Goal: Information Seeking & Learning: Learn about a topic

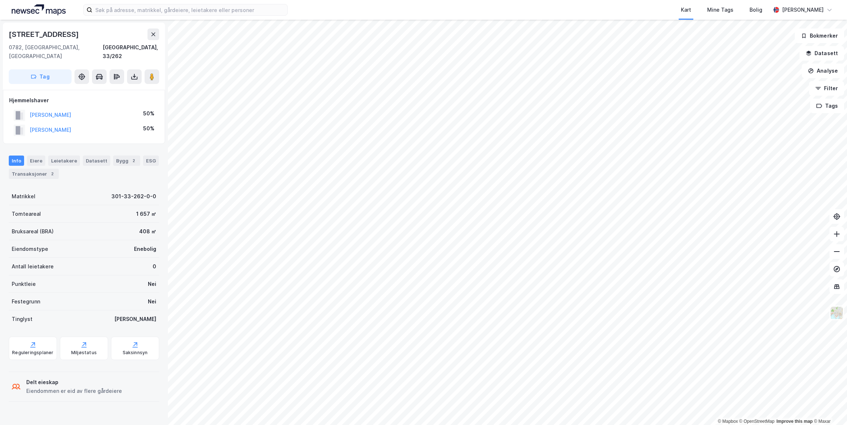
click at [36, 9] on img at bounding box center [39, 9] width 54 height 11
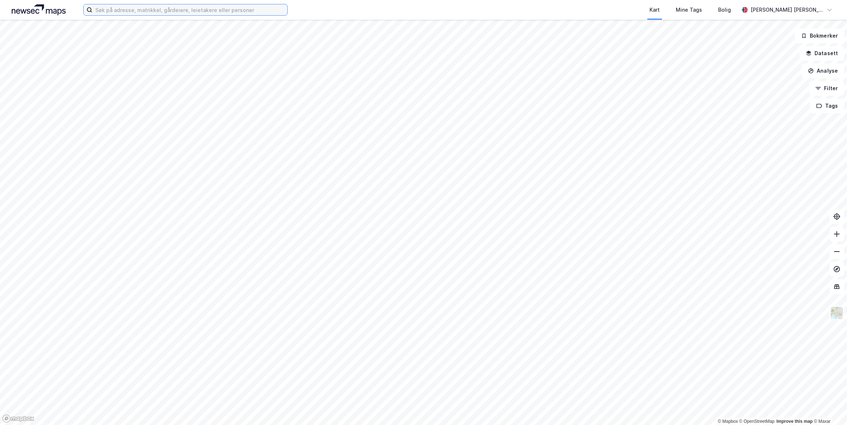
click at [108, 9] on input at bounding box center [189, 9] width 195 height 11
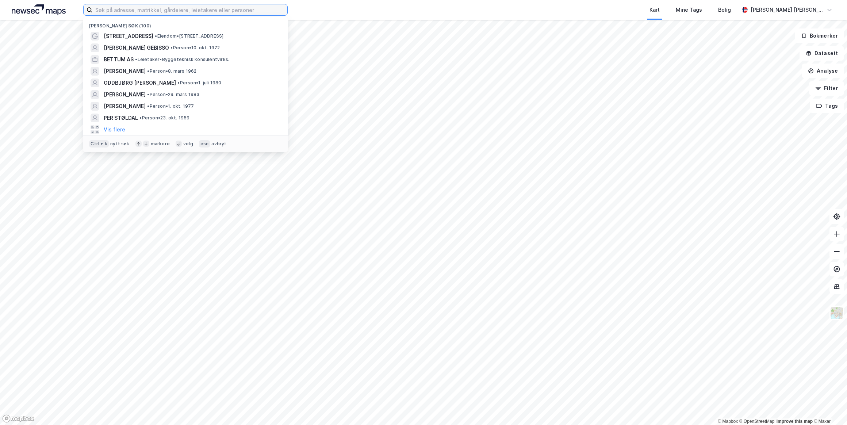
paste input "[PERSON_NAME]"
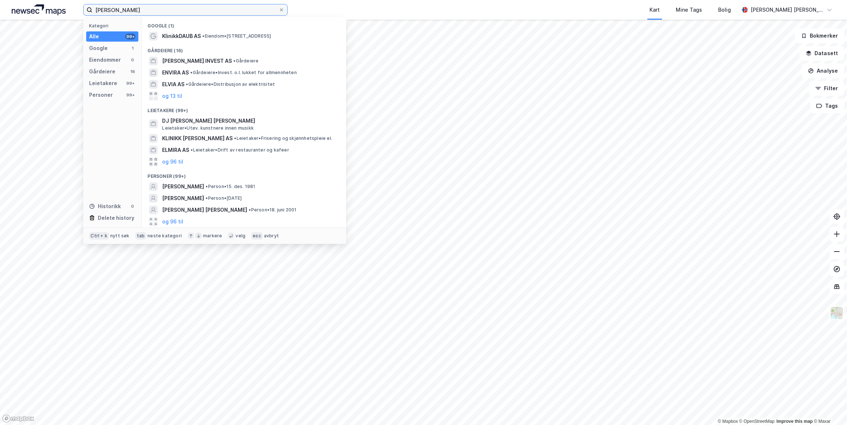
type input "[PERSON_NAME]"
click at [204, 186] on span "[PERSON_NAME]" at bounding box center [183, 186] width 42 height 9
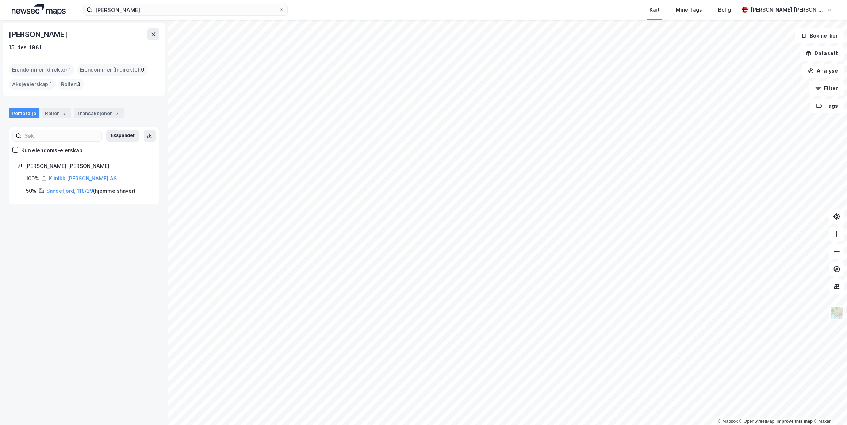
click at [70, 191] on link "Sandefjord, 118/29" at bounding box center [69, 191] width 47 height 6
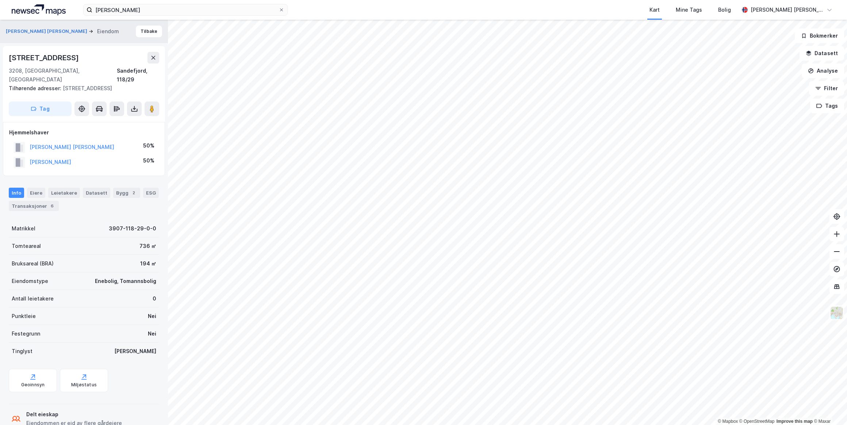
click at [0, 0] on button "[PERSON_NAME]" at bounding box center [0, 0] width 0 height 0
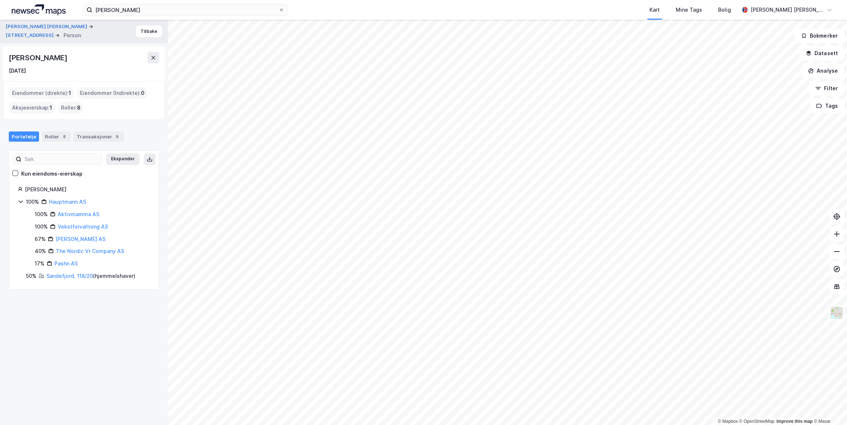
click at [95, 138] on div "Transaksjoner 9" at bounding box center [99, 136] width 50 height 10
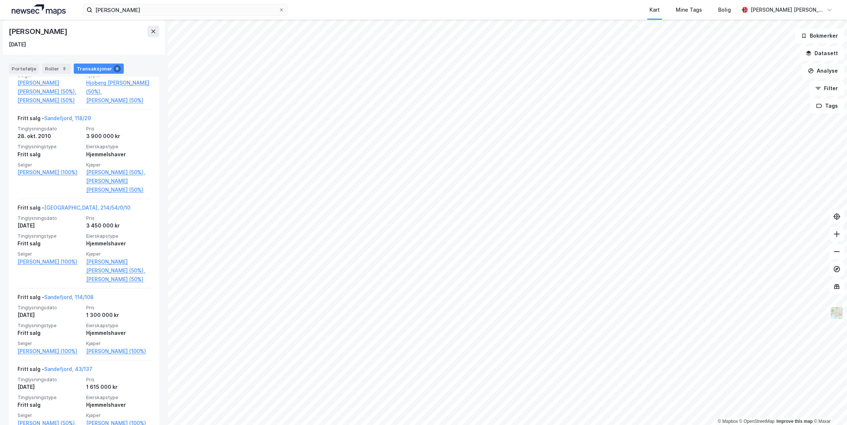
scroll to position [654, 0]
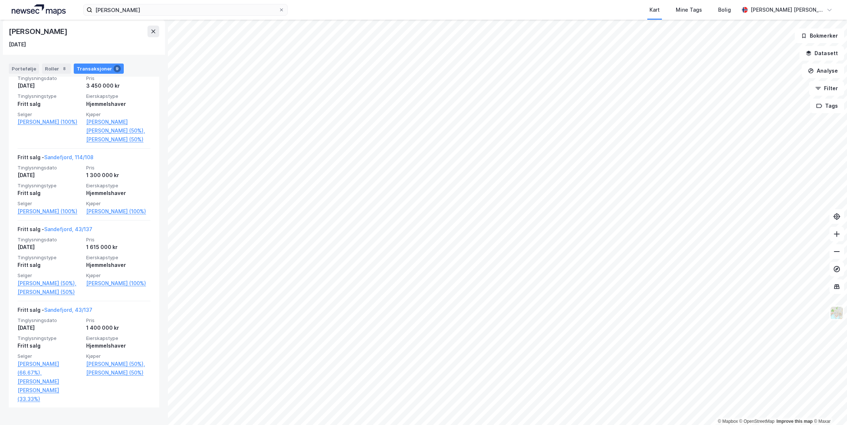
click at [109, 377] on link "[PERSON_NAME] (50%)" at bounding box center [118, 372] width 64 height 9
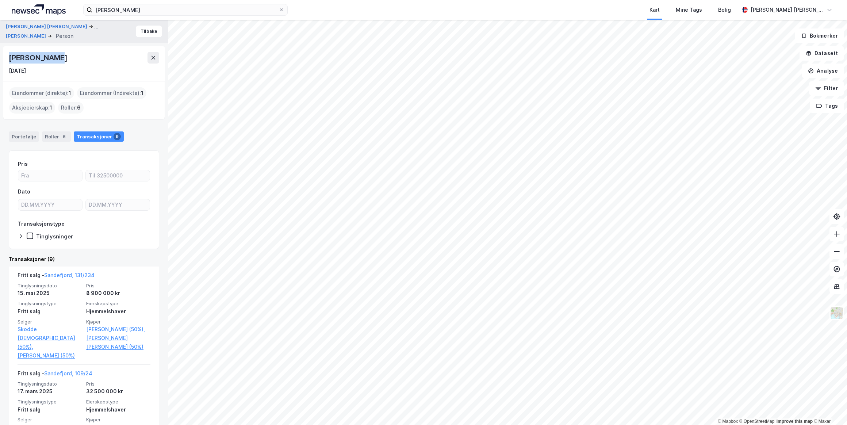
drag, startPoint x: 68, startPoint y: 58, endPoint x: 10, endPoint y: 57, distance: 57.7
click at [10, 57] on div "[PERSON_NAME]" at bounding box center [84, 58] width 150 height 12
drag, startPoint x: 10, startPoint y: 57, endPoint x: 35, endPoint y: 57, distance: 25.5
copy div "[PERSON_NAME]"
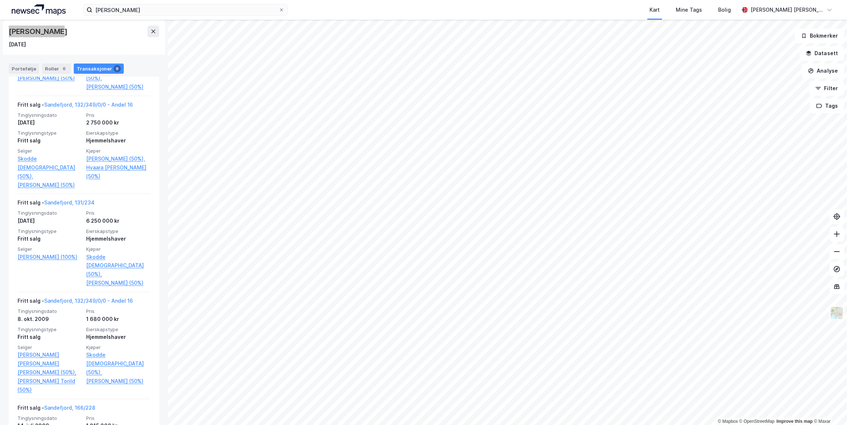
scroll to position [637, 0]
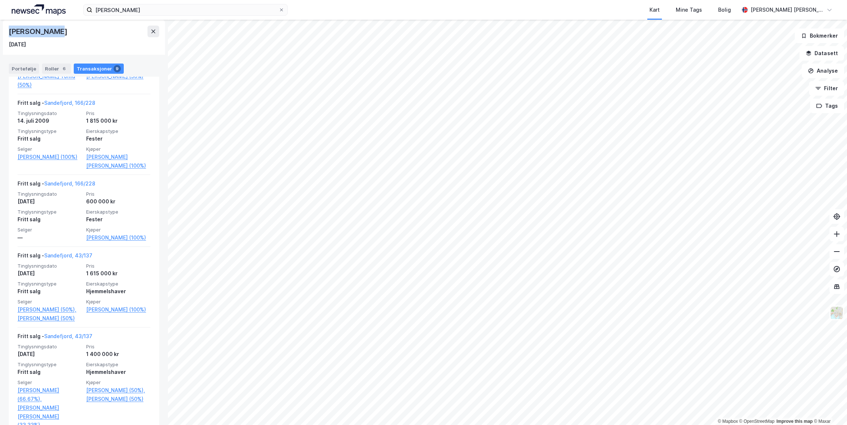
click at [75, 180] on link "Sandefjord, 166/228" at bounding box center [69, 183] width 51 height 6
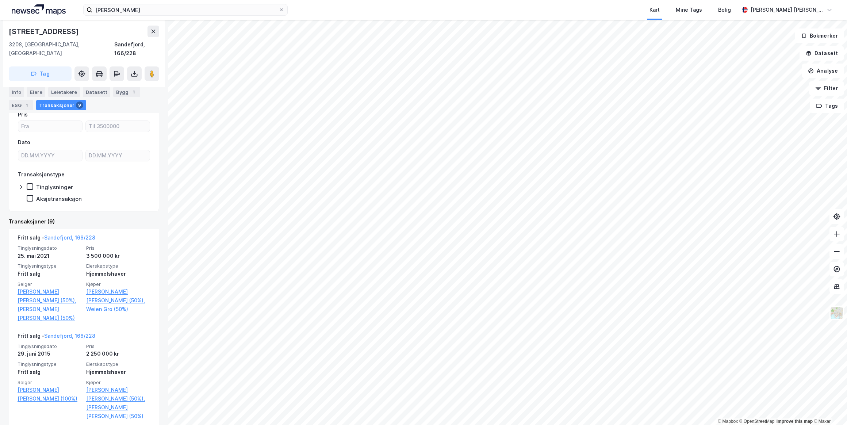
scroll to position [648, 0]
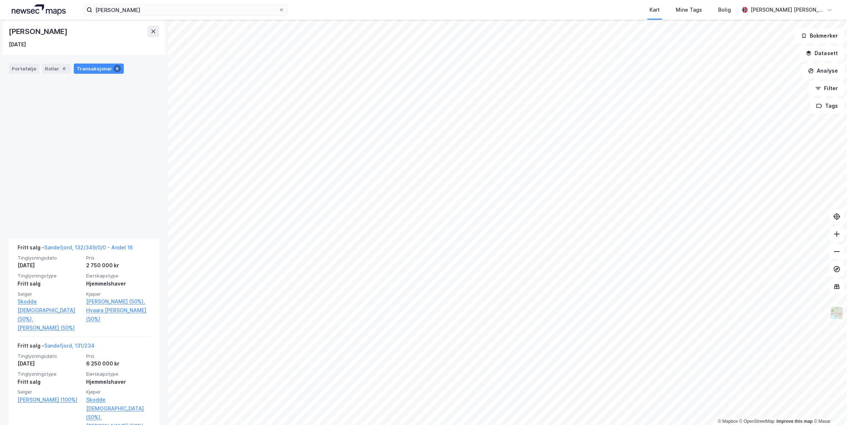
scroll to position [637, 0]
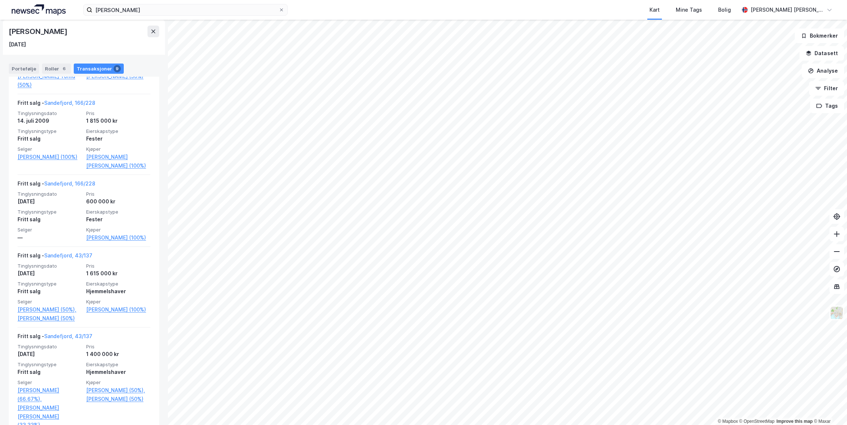
click at [101, 233] on link "[PERSON_NAME] (100%)" at bounding box center [118, 237] width 64 height 9
click at [108, 233] on link "[PERSON_NAME] (100%)" at bounding box center [118, 237] width 64 height 9
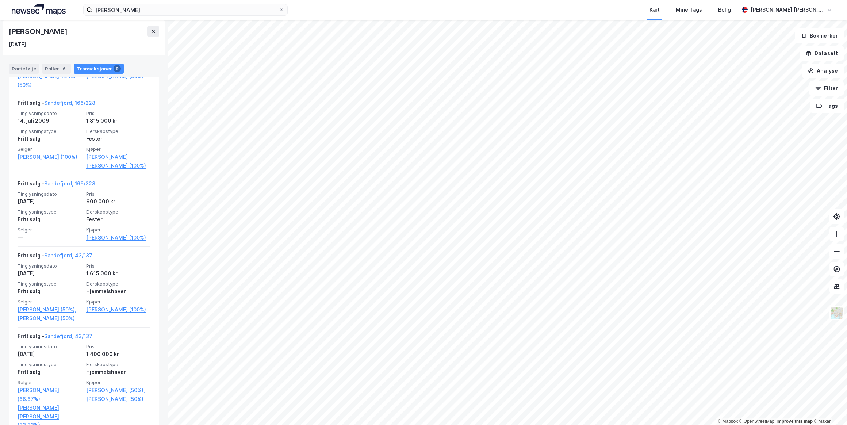
click at [108, 233] on link "[PERSON_NAME] (100%)" at bounding box center [118, 237] width 64 height 9
click at [72, 180] on link "Sandefjord, 166/228" at bounding box center [69, 183] width 51 height 6
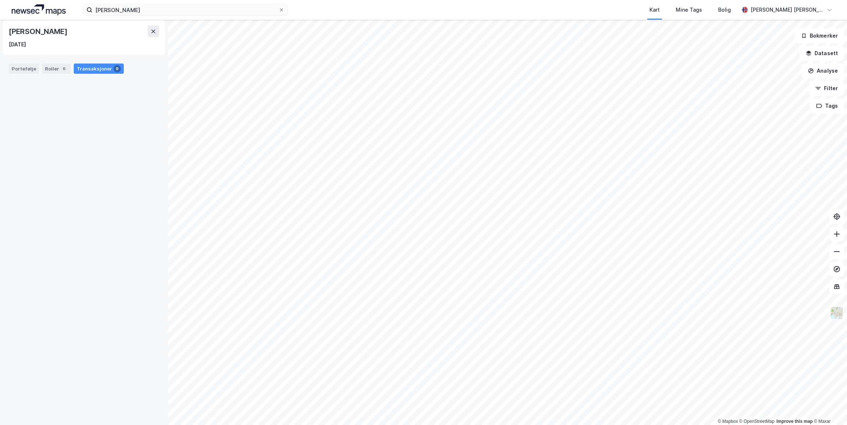
scroll to position [637, 0]
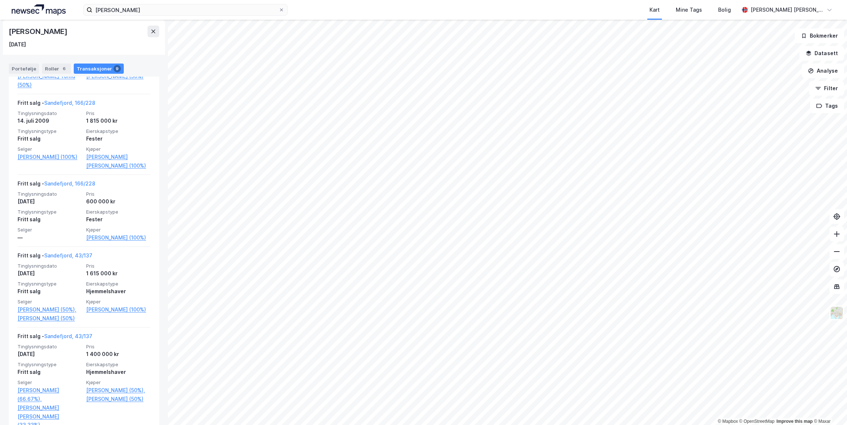
click at [100, 233] on link "[PERSON_NAME] (100%)" at bounding box center [118, 237] width 64 height 9
click at [101, 233] on link "[PERSON_NAME] (100%)" at bounding box center [118, 237] width 64 height 9
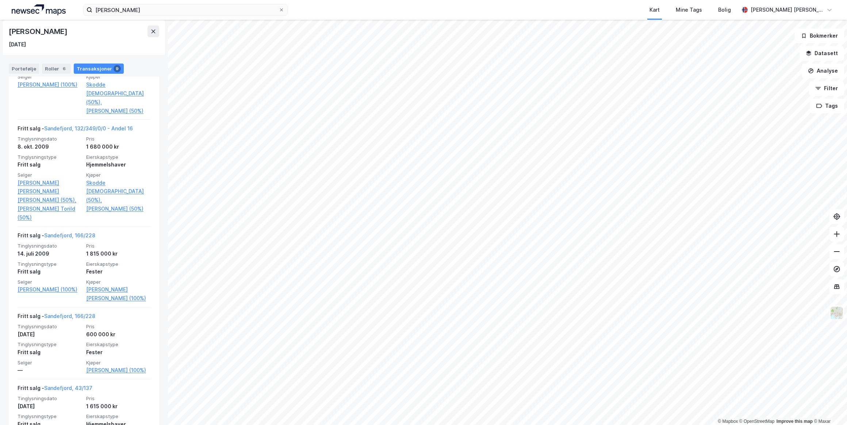
scroll to position [538, 0]
click at [79, 234] on link "Sandefjord, 166/228" at bounding box center [69, 237] width 51 height 6
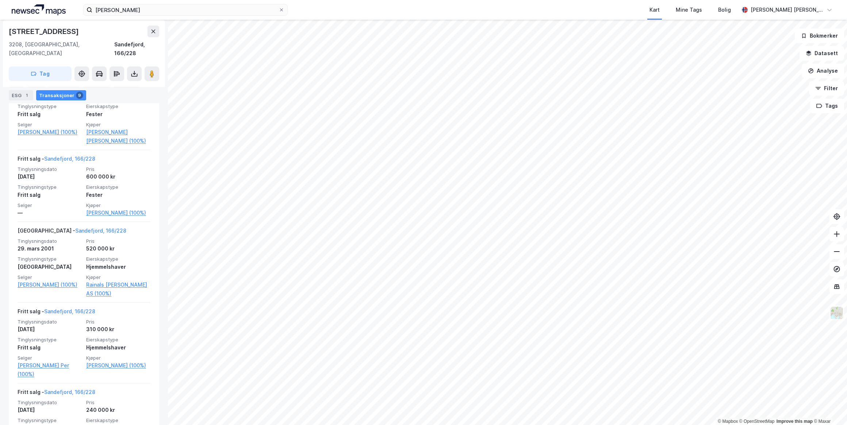
scroll to position [648, 0]
